Goal: Task Accomplishment & Management: Manage account settings

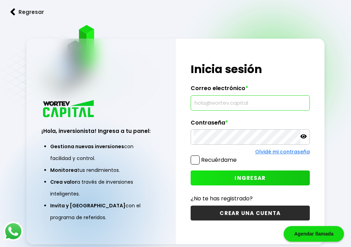
click at [203, 105] on input "text" at bounding box center [250, 103] width 113 height 15
type input "[EMAIL_ADDRESS][DOMAIN_NAME]"
click at [245, 178] on span "INGRESAR" at bounding box center [249, 177] width 31 height 7
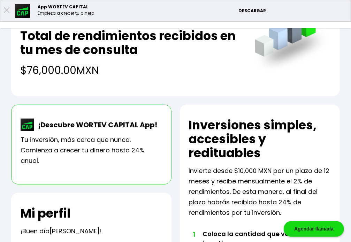
scroll to position [70, 0]
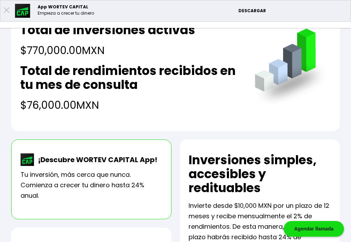
click at [0, 0] on li "Mis inversiones" at bounding box center [0, 0] width 0 height 0
